Goal: Information Seeking & Learning: Learn about a topic

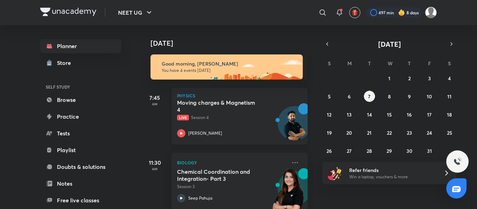
click at [255, 113] on h5 "Moving charges & Magnetism 4" at bounding box center [220, 106] width 87 height 14
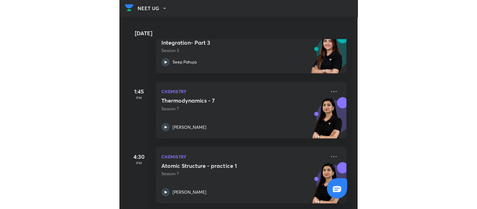
scroll to position [133, 0]
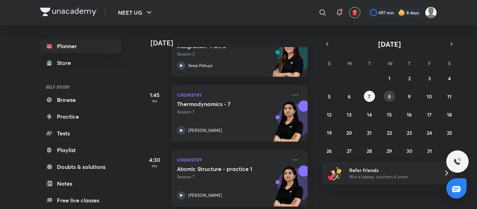
click at [243, 96] on abbr "8" at bounding box center [389, 96] width 3 height 7
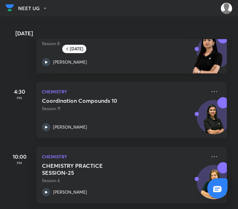
scroll to position [166, 0]
